Goal: Transaction & Acquisition: Subscribe to service/newsletter

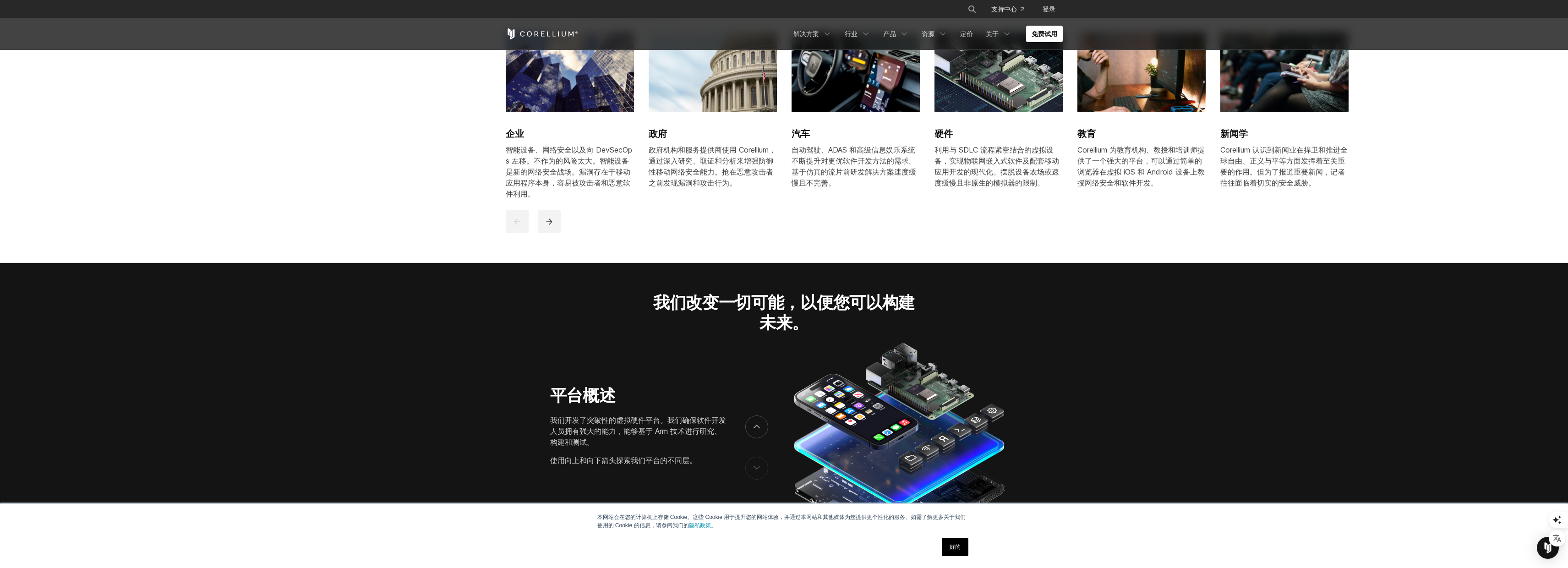
scroll to position [1007, 0]
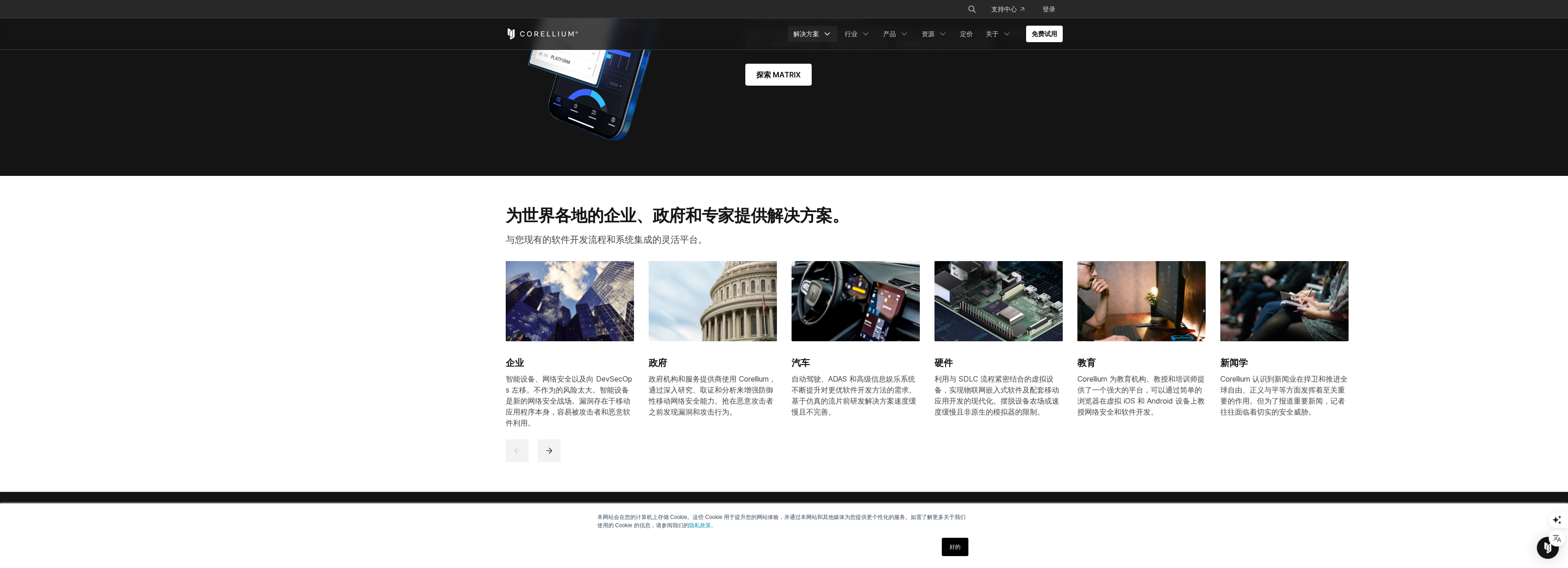
click at [826, 33] on polyline "导航菜单" at bounding box center [827, 34] width 4 height 3
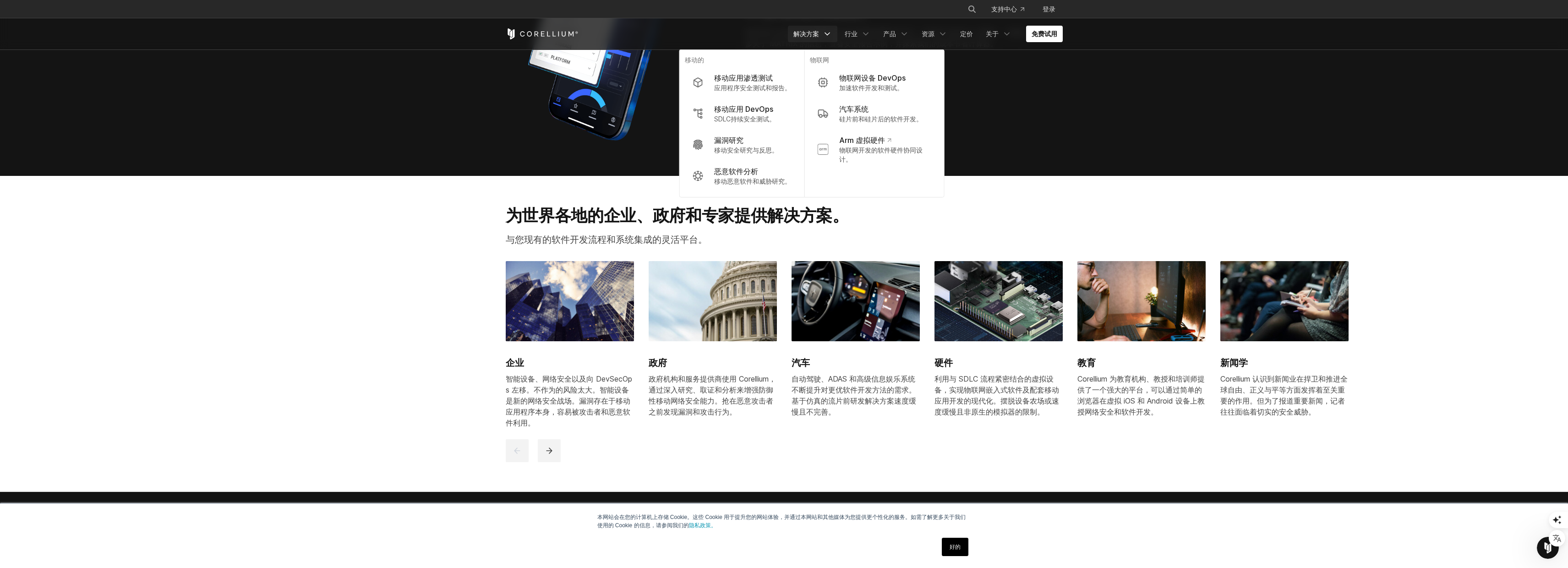
scroll to position [0, 0]
click at [826, 33] on polyline "导航菜单" at bounding box center [827, 34] width 4 height 3
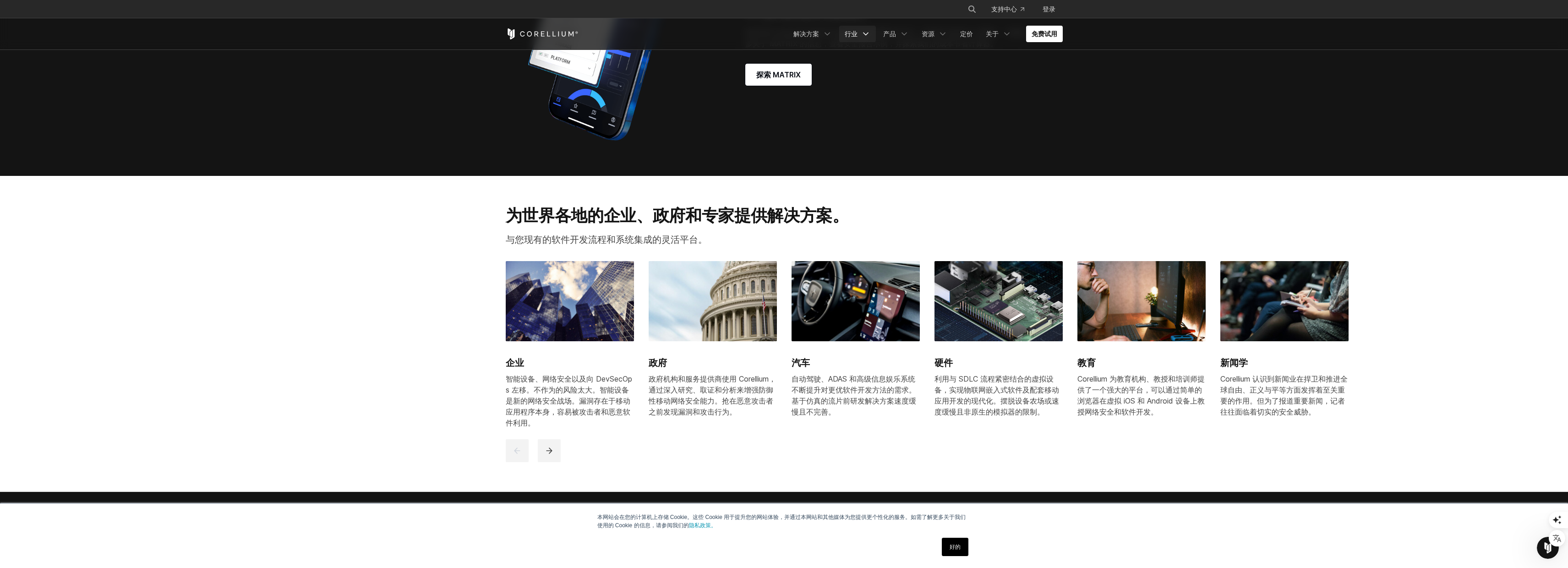
click at [863, 35] on icon "导航菜单" at bounding box center [866, 33] width 9 height 9
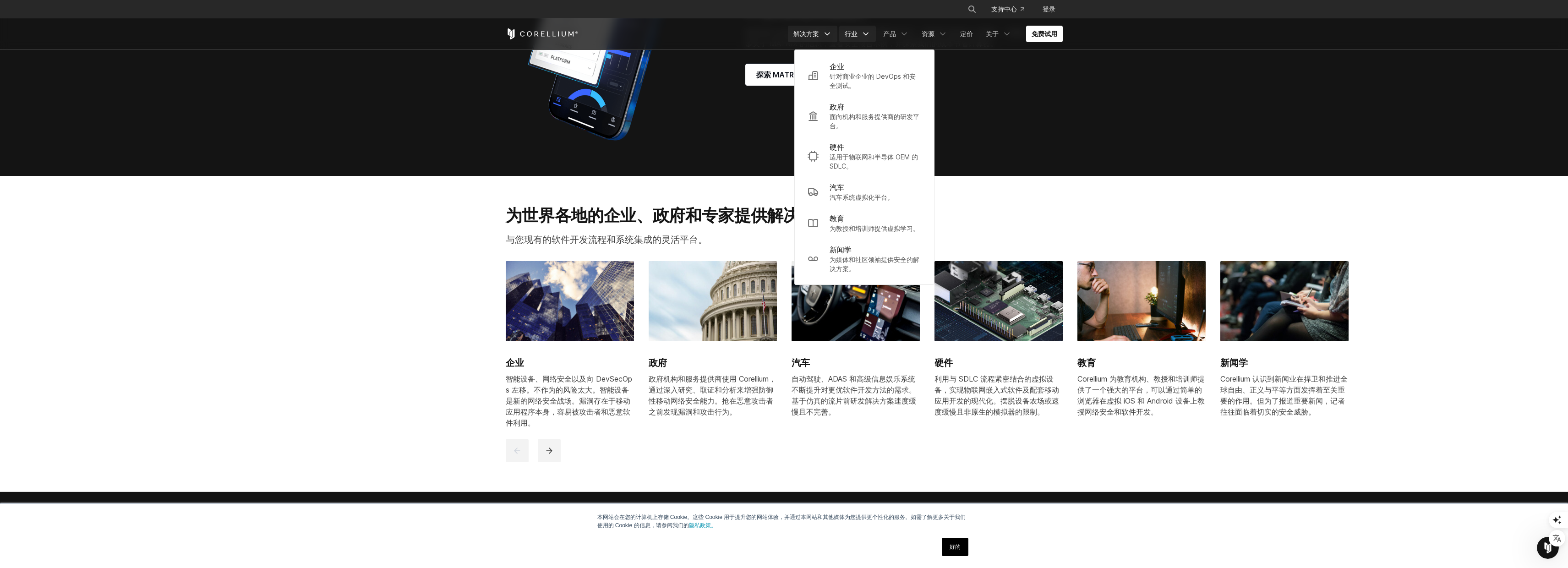
click at [826, 36] on icon "导航菜单" at bounding box center [827, 33] width 9 height 9
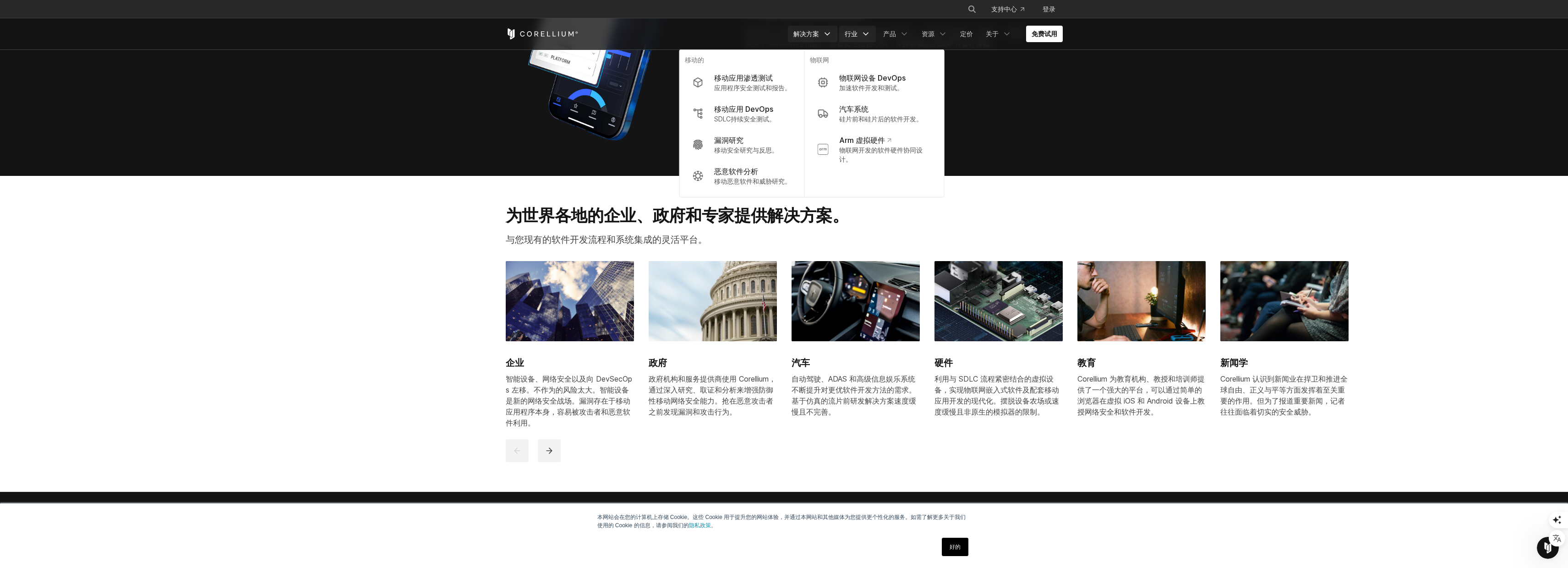
click at [870, 33] on icon "导航菜单" at bounding box center [866, 33] width 9 height 9
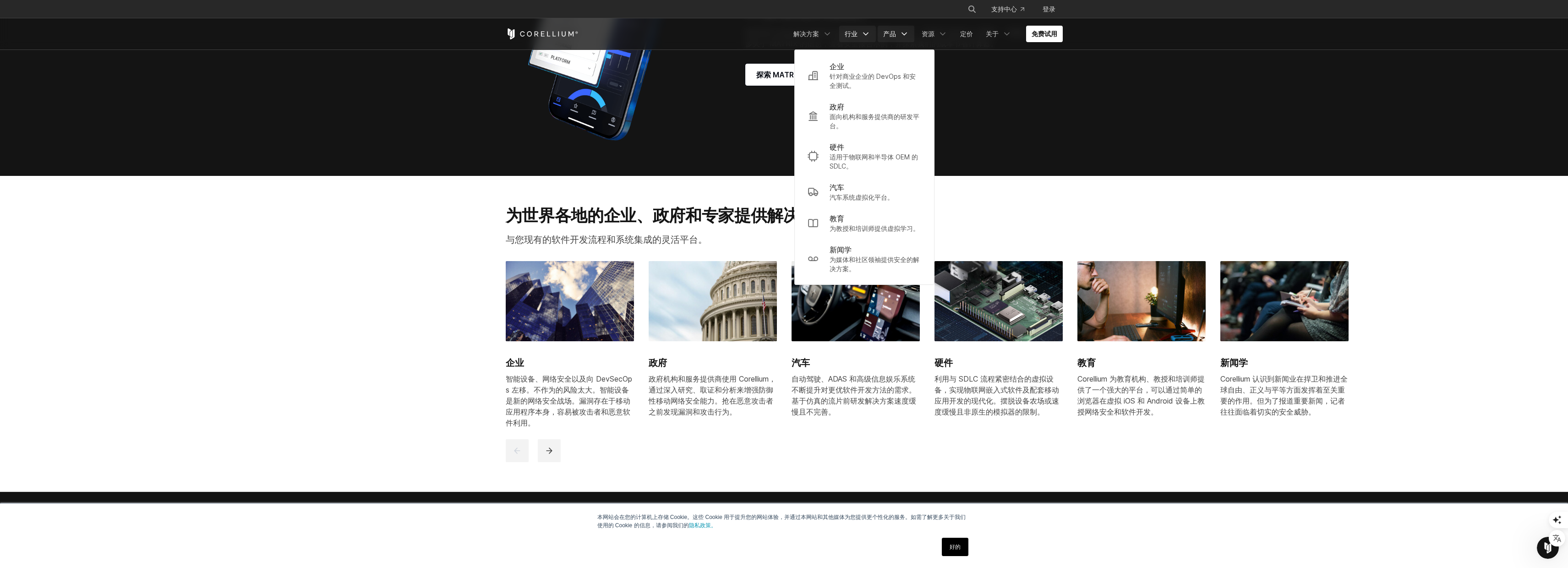
click at [907, 33] on icon "导航菜单" at bounding box center [904, 33] width 9 height 9
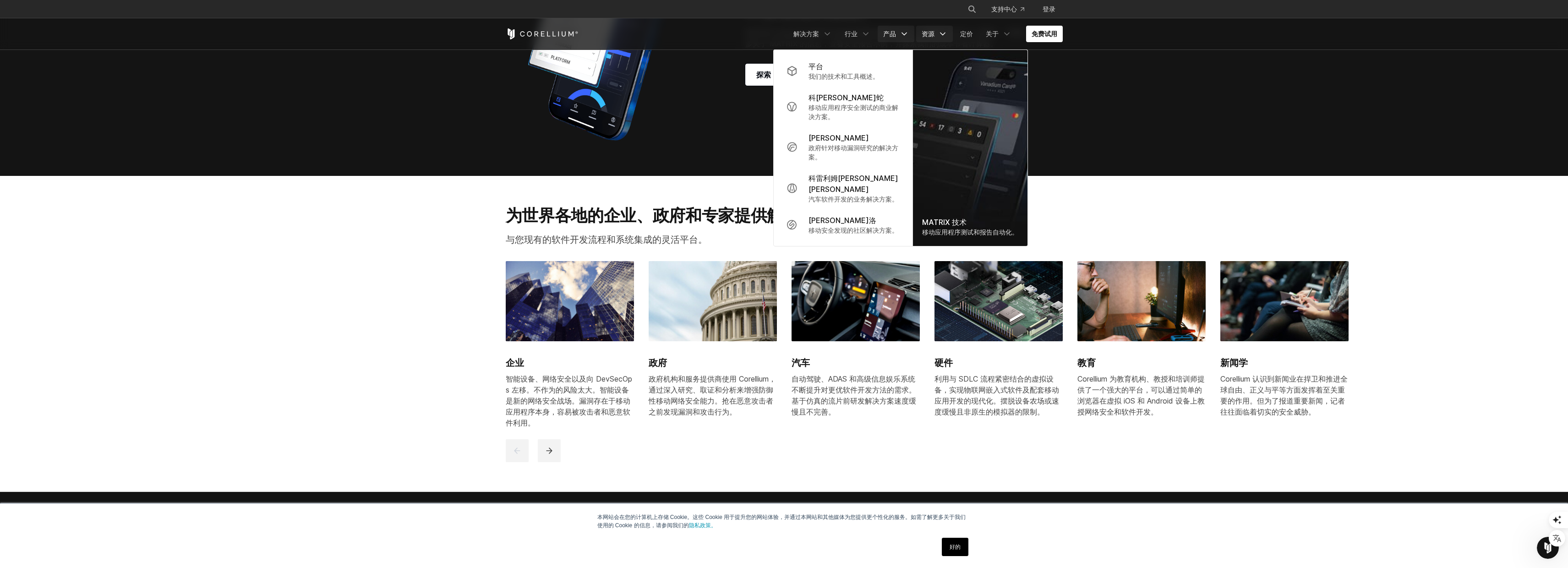
click at [945, 34] on icon "导航菜单" at bounding box center [943, 33] width 9 height 9
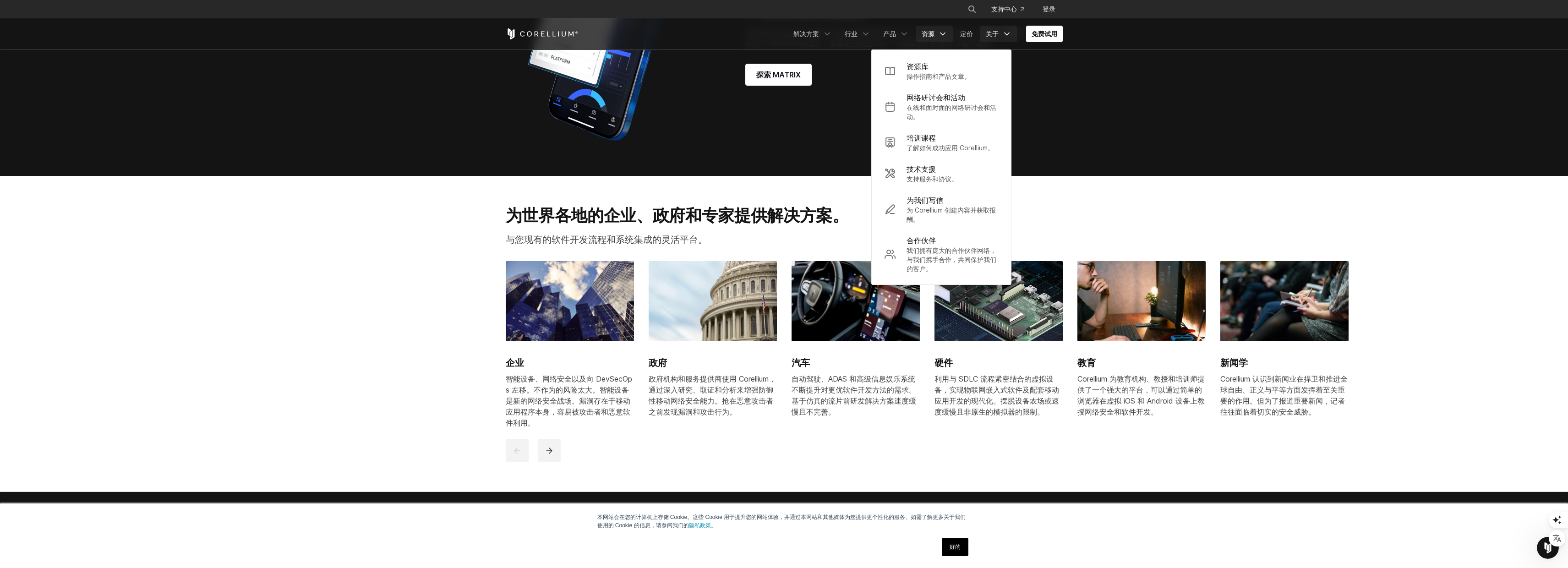
click at [1006, 35] on icon "导航菜单" at bounding box center [1007, 33] width 9 height 9
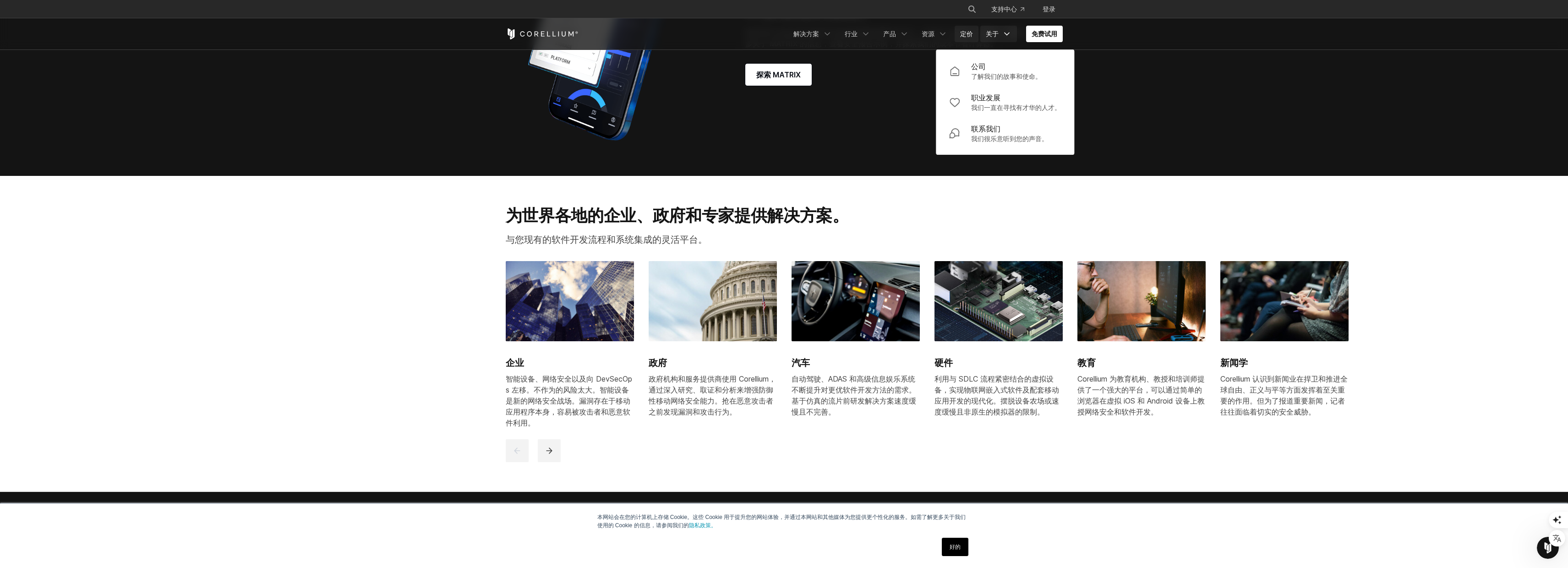
click at [967, 36] on font "定价" at bounding box center [967, 33] width 13 height 8
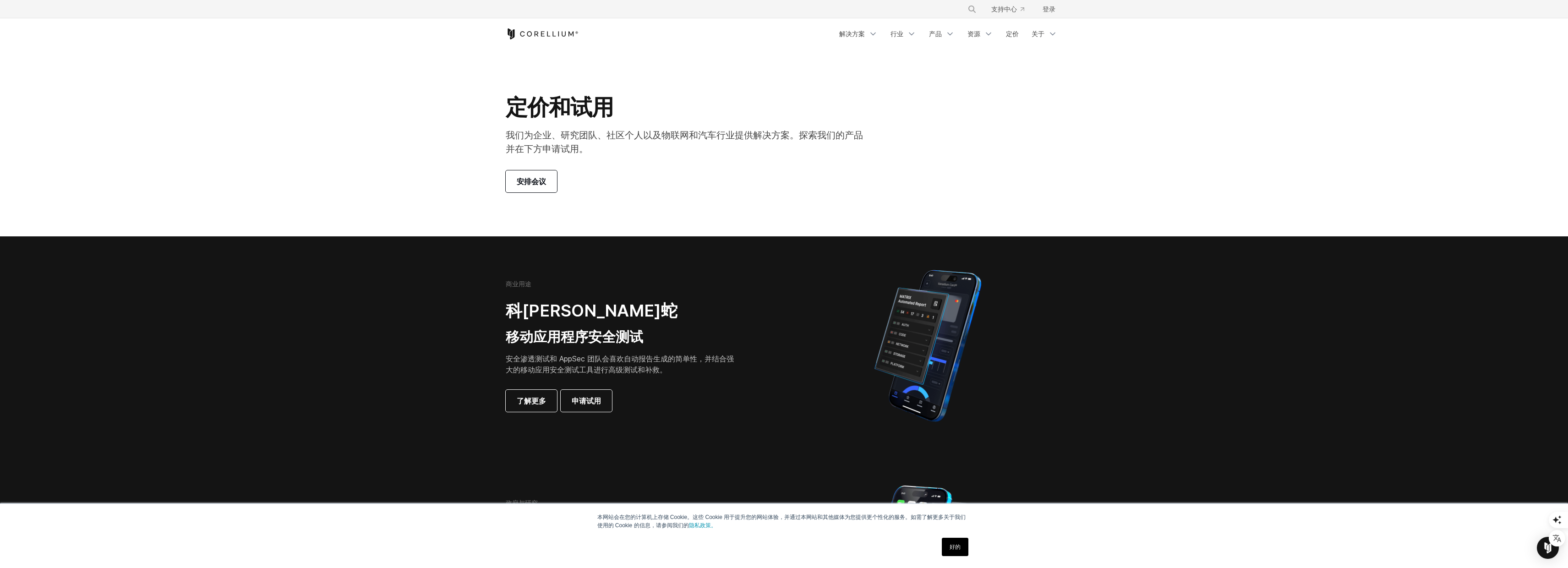
drag, startPoint x: 751, startPoint y: 177, endPoint x: 665, endPoint y: 267, distance: 124.5
click at [665, 267] on div "商业用途 [PERSON_NAME]蛇 移动应用程序安全测试 安全渗透测试和 AppSec 团队会喜欢自动报告生成的简单性，并结合强大的移动应用安全测试工具进…" at bounding box center [784, 345] width 575 height 160
